Goal: Navigation & Orientation: Find specific page/section

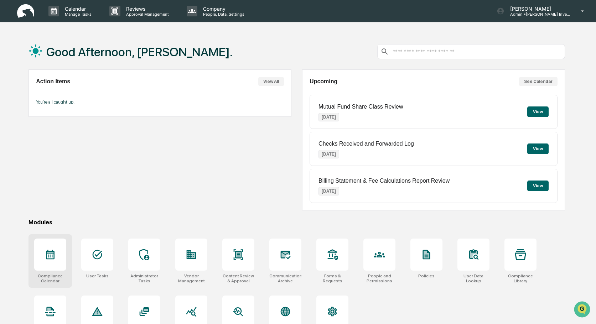
click at [56, 251] on div at bounding box center [50, 255] width 32 height 32
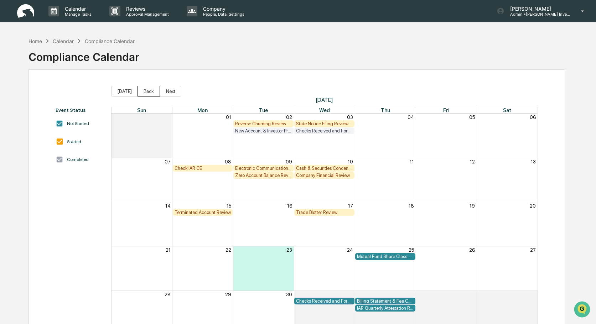
click at [151, 90] on button "Back" at bounding box center [149, 91] width 22 height 11
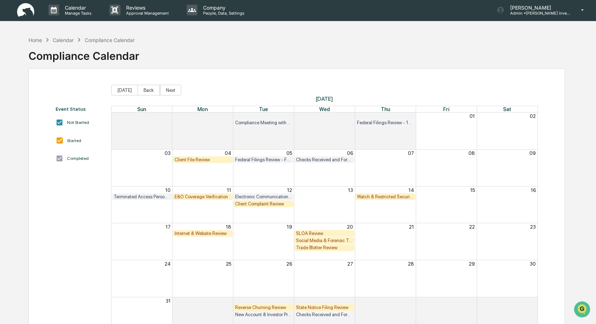
scroll to position [1, 0]
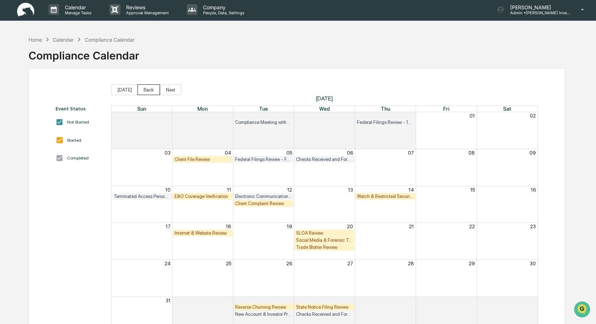
click at [148, 88] on button "Back" at bounding box center [149, 89] width 22 height 11
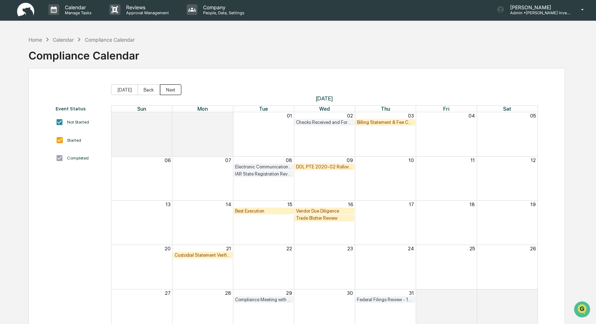
click at [175, 90] on button "Next" at bounding box center [170, 89] width 21 height 11
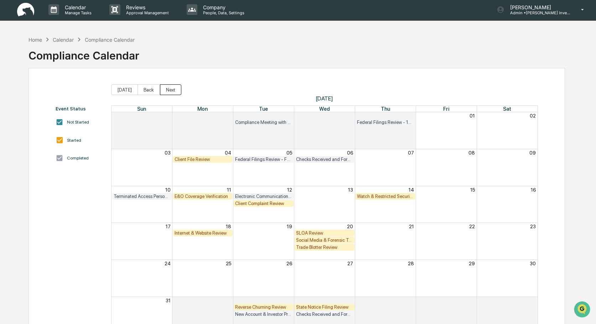
click at [174, 90] on button "Next" at bounding box center [170, 89] width 21 height 11
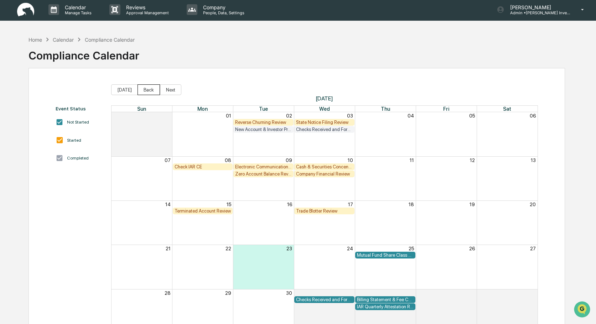
click at [152, 91] on button "Back" at bounding box center [149, 89] width 22 height 11
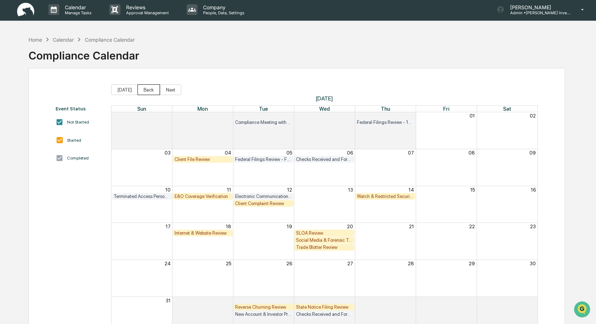
click at [152, 91] on button "Back" at bounding box center [149, 89] width 22 height 11
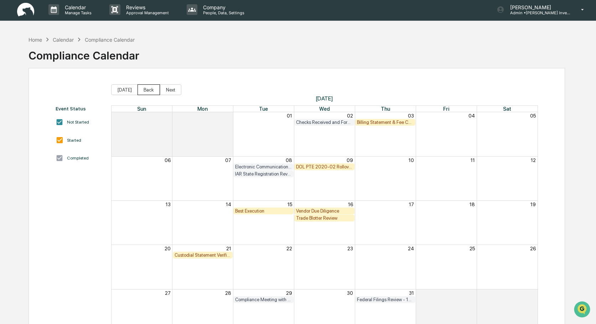
click at [152, 91] on button "Back" at bounding box center [149, 89] width 22 height 11
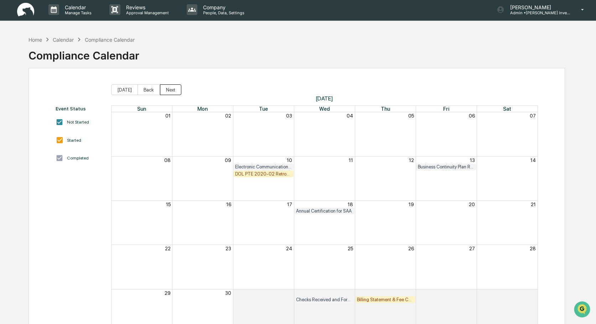
click at [174, 90] on button "Next" at bounding box center [170, 89] width 21 height 11
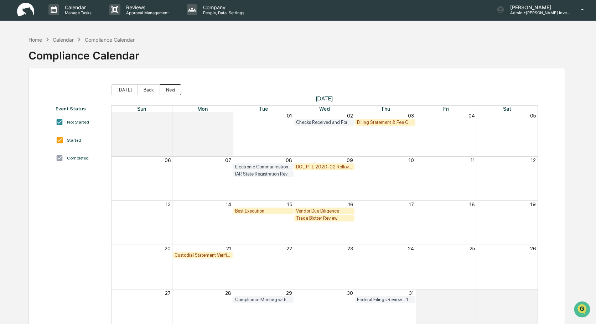
click at [174, 90] on button "Next" at bounding box center [170, 89] width 21 height 11
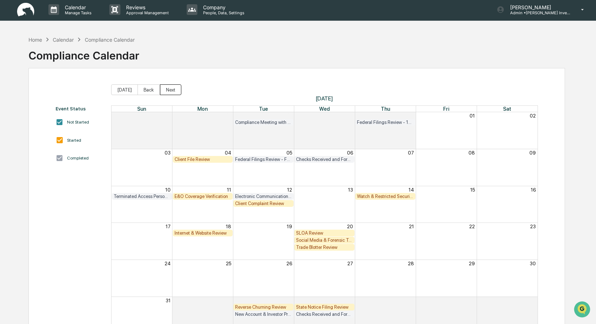
click at [174, 90] on button "Next" at bounding box center [170, 89] width 21 height 11
